Goal: Check status: Check status

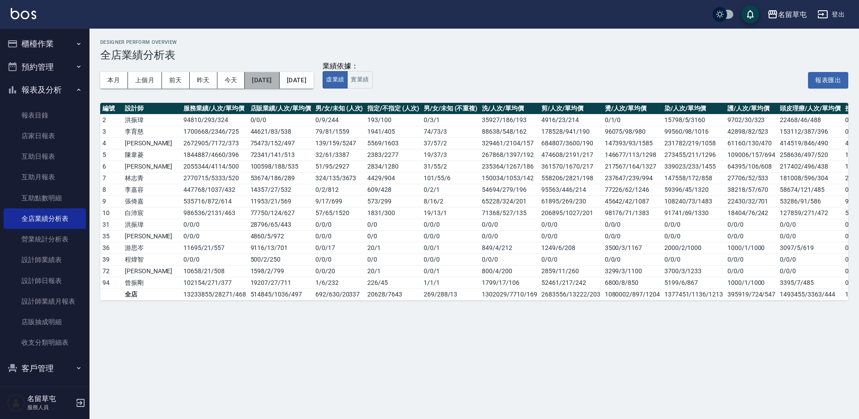
click at [259, 84] on button "[DATE]" at bounding box center [262, 80] width 34 height 17
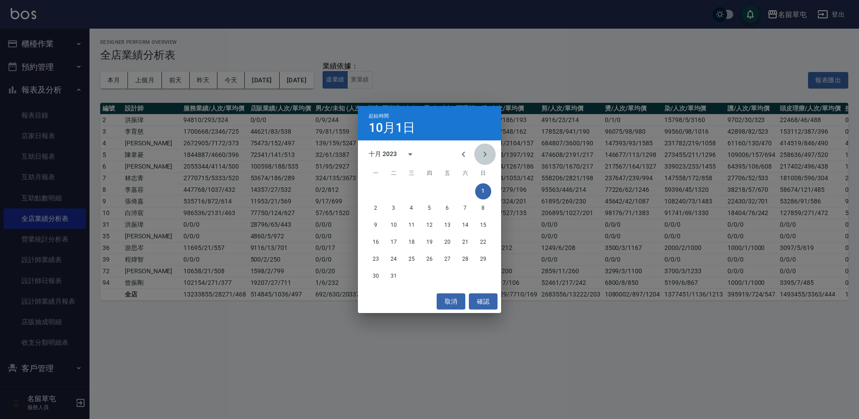
click at [490, 155] on icon "Next month" at bounding box center [485, 154] width 11 height 11
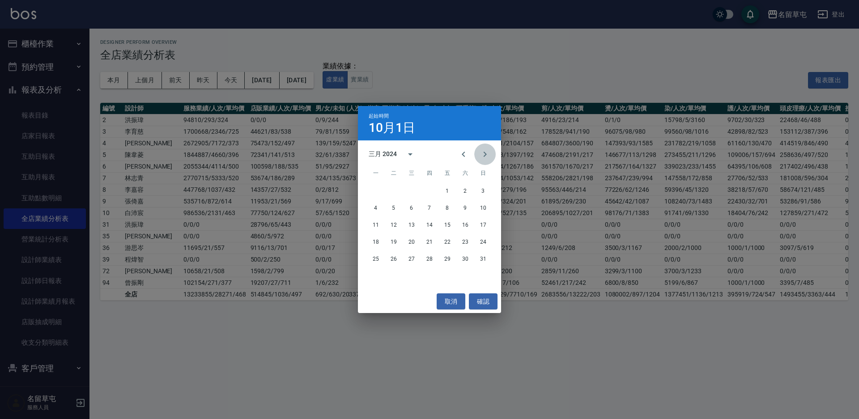
click at [490, 155] on icon "Next month" at bounding box center [485, 154] width 11 height 11
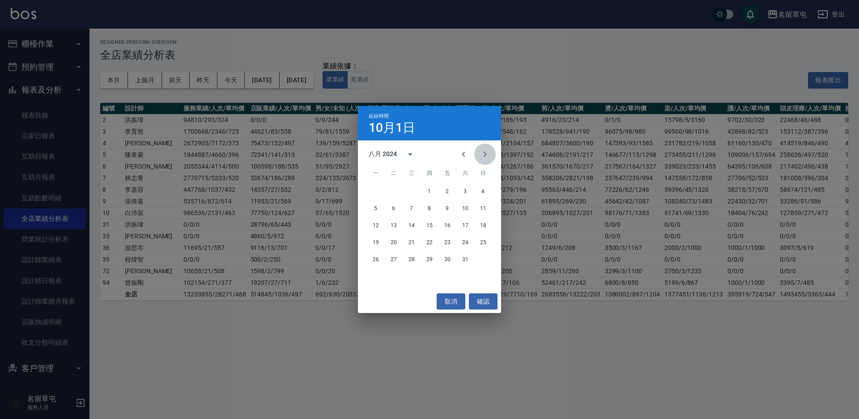
click at [490, 155] on icon "Next month" at bounding box center [485, 154] width 11 height 11
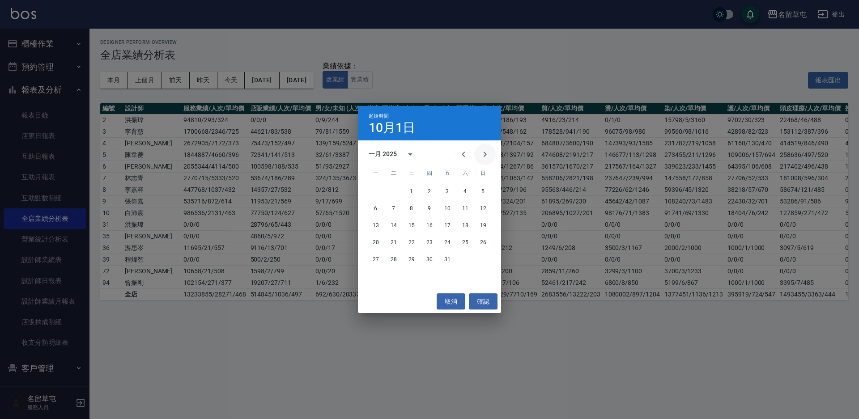
click at [490, 155] on icon "Next month" at bounding box center [485, 154] width 11 height 11
click at [459, 159] on icon "Previous month" at bounding box center [463, 154] width 11 height 11
click at [408, 193] on button "1" at bounding box center [412, 191] width 16 height 16
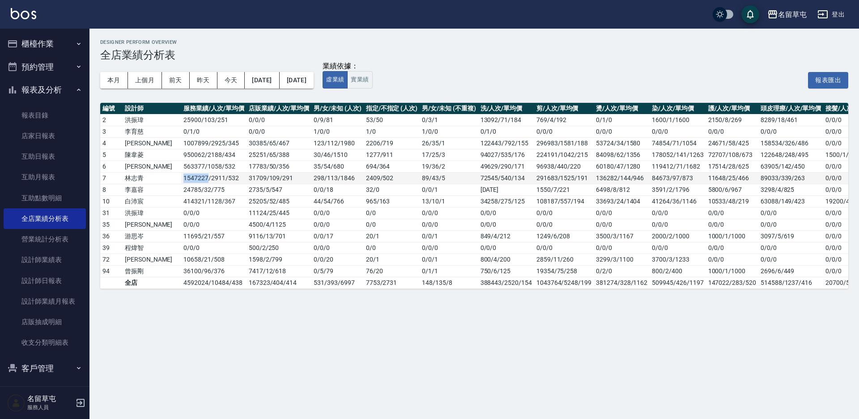
drag, startPoint x: 155, startPoint y: 180, endPoint x: 181, endPoint y: 183, distance: 25.6
click at [181, 183] on td "1547227 / 2911 / 532" at bounding box center [213, 178] width 65 height 12
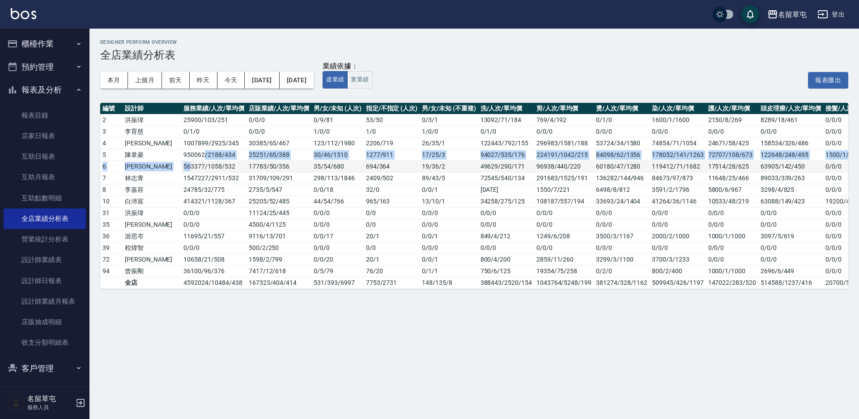
drag, startPoint x: 175, startPoint y: 155, endPoint x: 162, endPoint y: 161, distance: 14.5
click at [162, 161] on tbody "2 [PERSON_NAME]25900 / 103 / 251 0 / 0 / 0 0 / 9 / 81 53 / 50 0 / 3 / 1 13092/7…" at bounding box center [517, 201] width 835 height 174
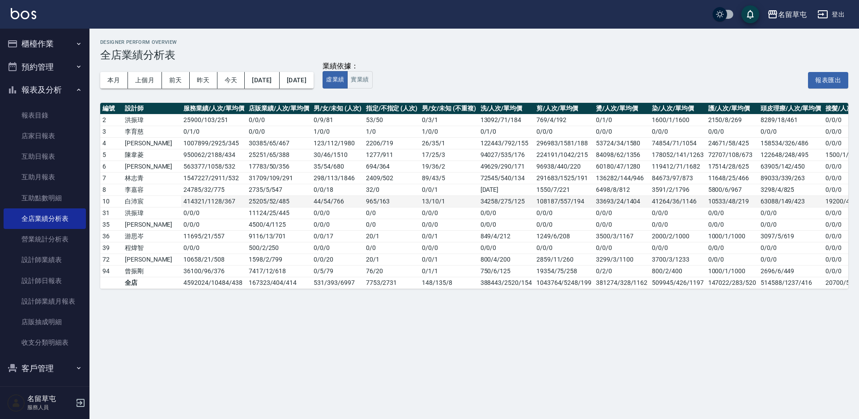
click at [247, 201] on td "25205 / 52 / 485" at bounding box center [279, 202] width 65 height 12
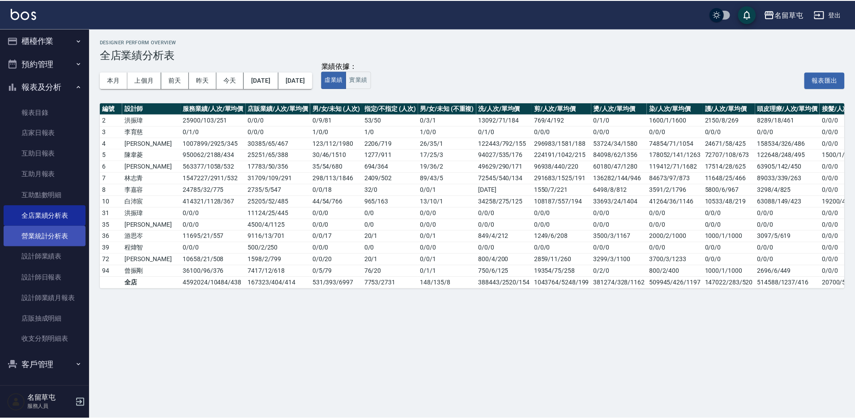
scroll to position [4, 0]
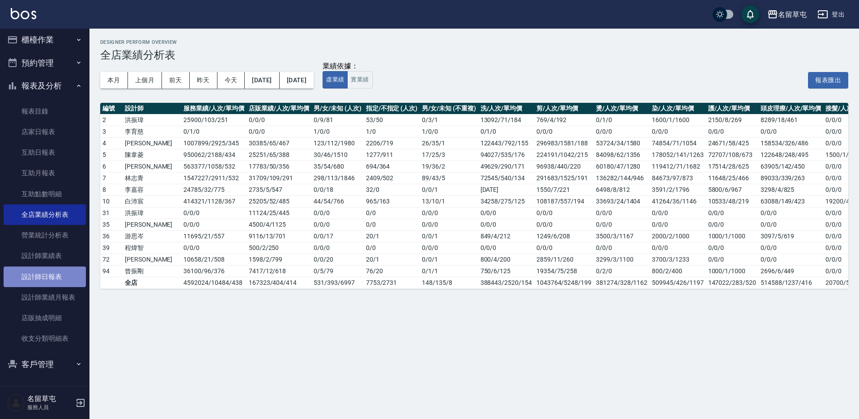
click at [53, 281] on link "設計師日報表" at bounding box center [45, 277] width 82 height 21
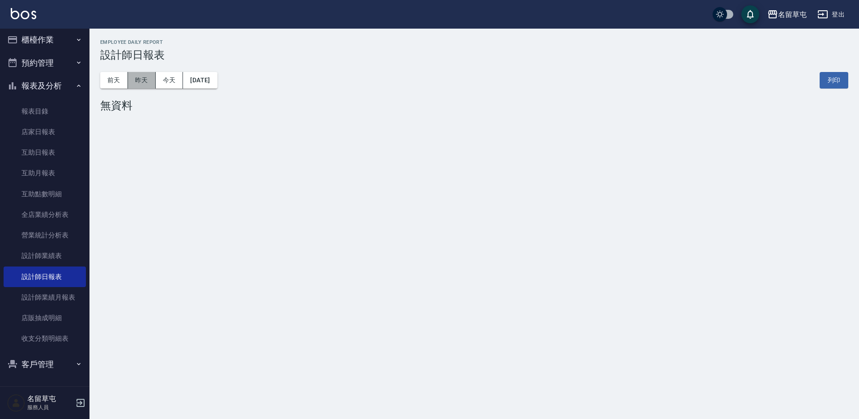
click at [140, 78] on button "昨天" at bounding box center [142, 80] width 28 height 17
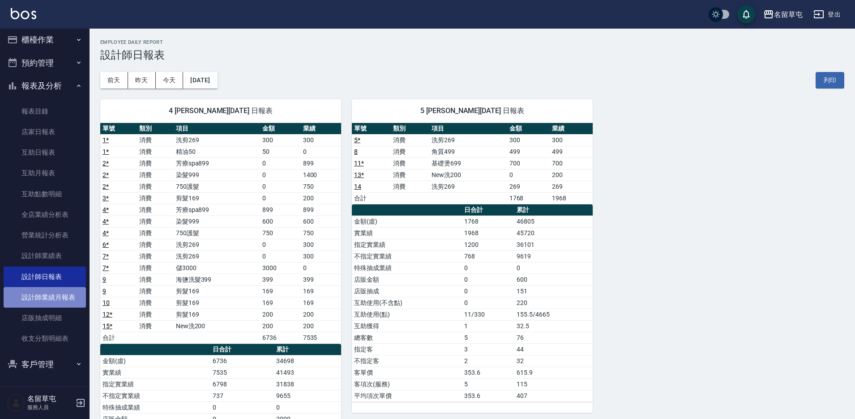
click at [51, 301] on link "設計師業績月報表" at bounding box center [45, 297] width 82 height 21
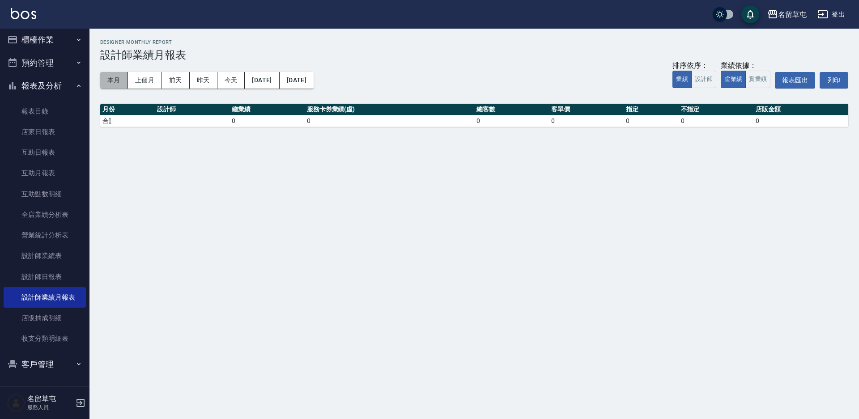
click at [111, 83] on button "本月" at bounding box center [114, 80] width 28 height 17
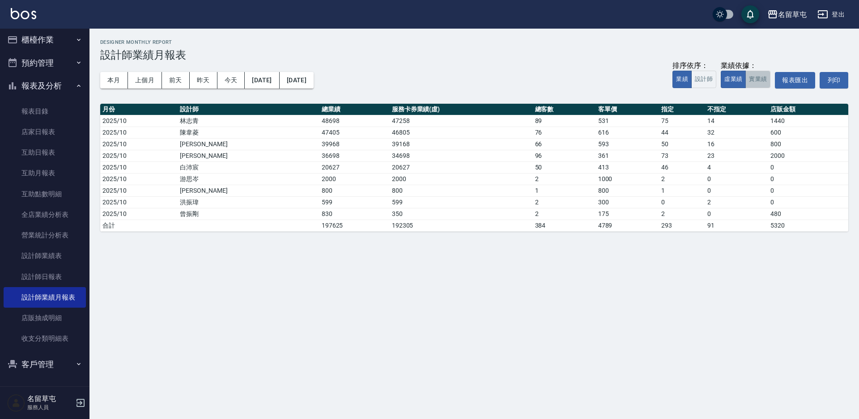
click at [761, 79] on button "實業績" at bounding box center [757, 79] width 25 height 17
